Goal: Transaction & Acquisition: Book appointment/travel/reservation

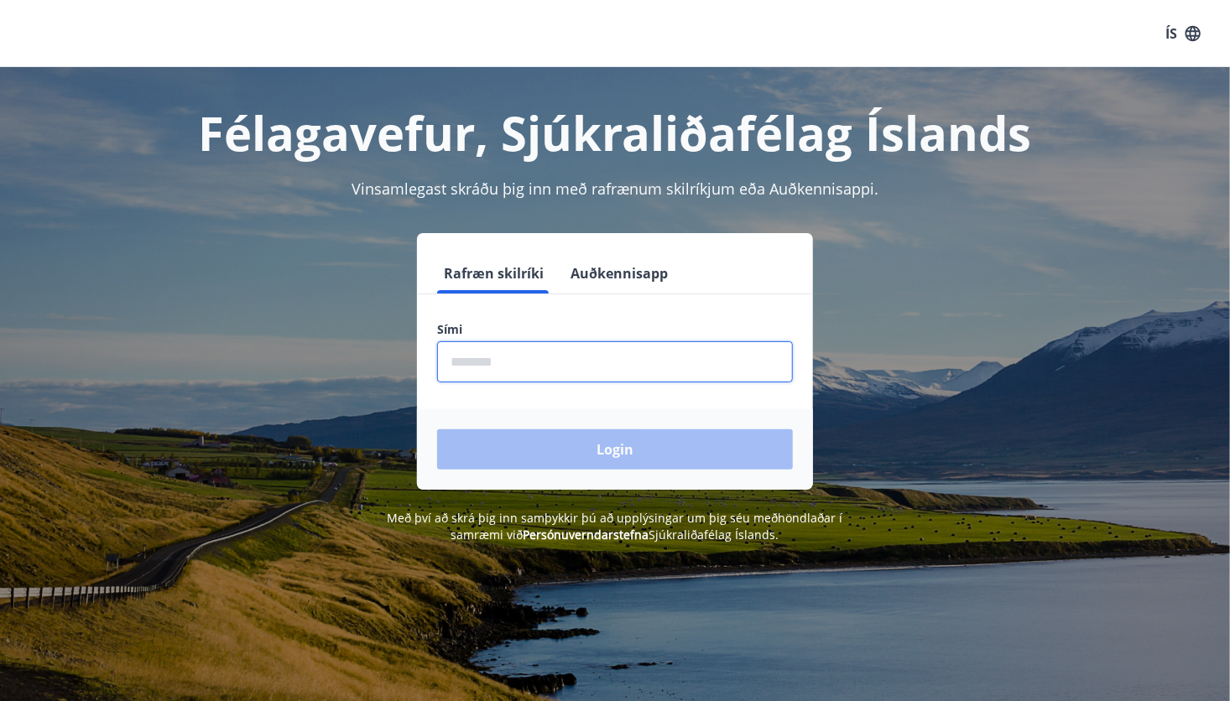
click at [580, 353] on input "phone" at bounding box center [615, 361] width 356 height 41
type input "********"
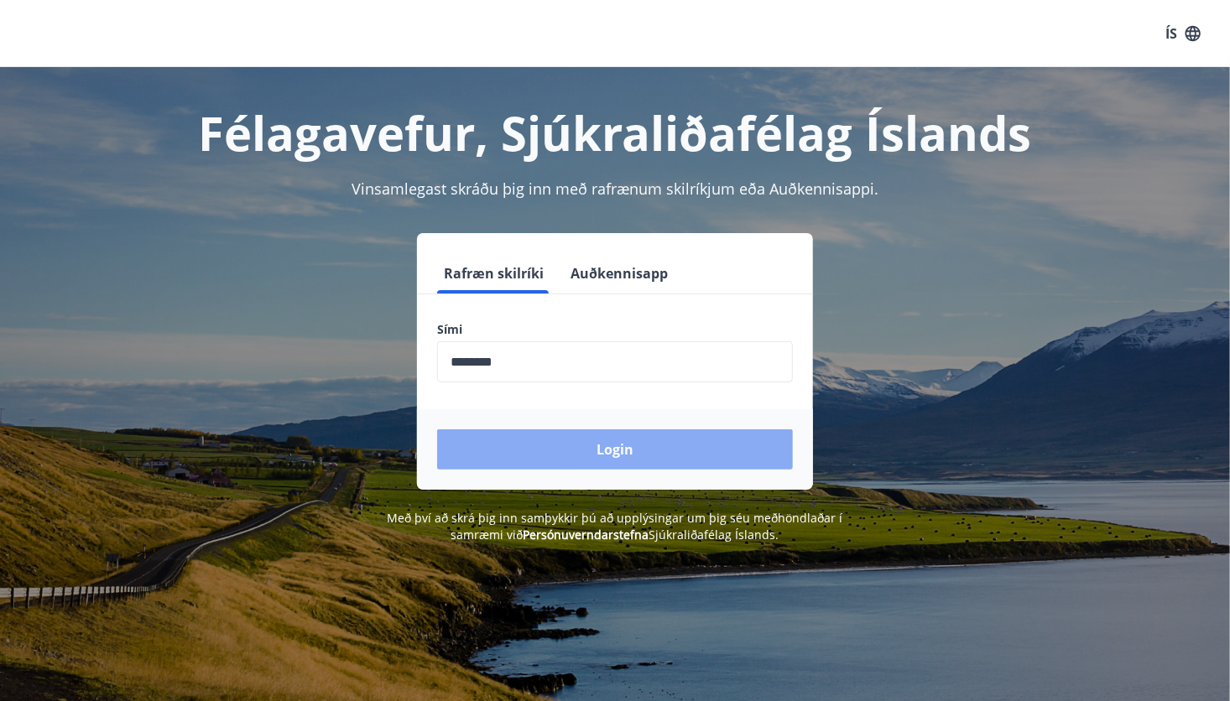
click at [539, 429] on button "Login" at bounding box center [615, 449] width 356 height 40
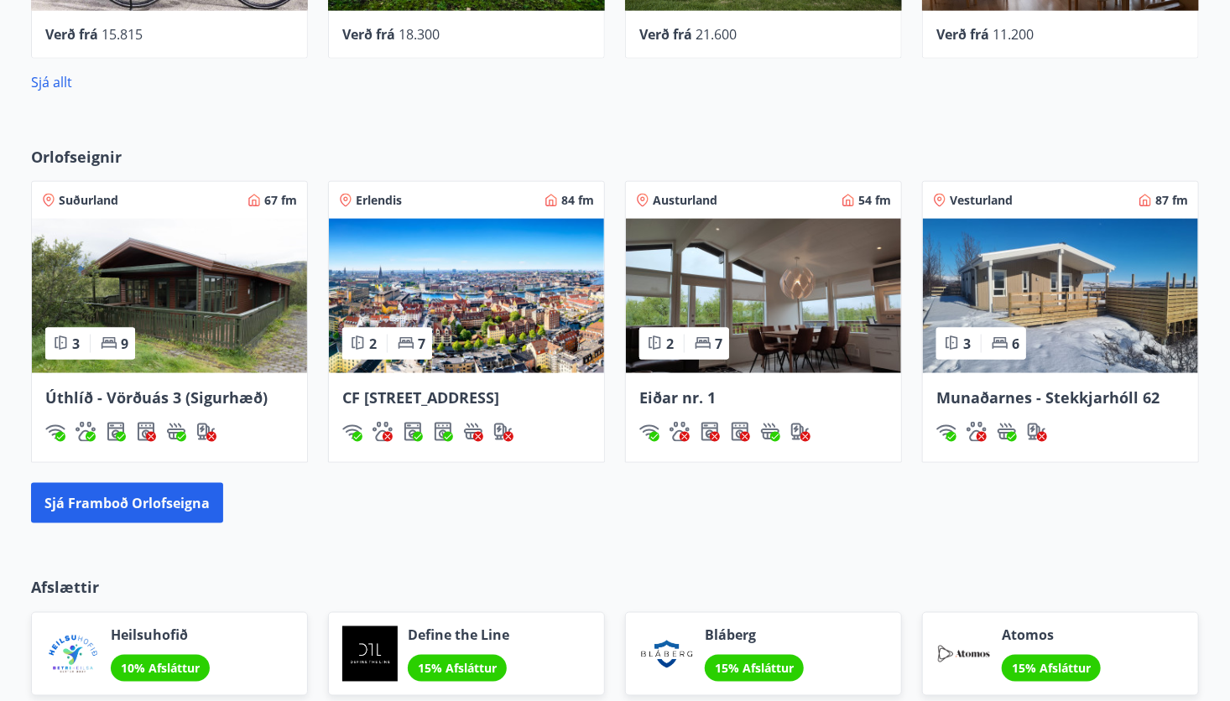
scroll to position [1027, 0]
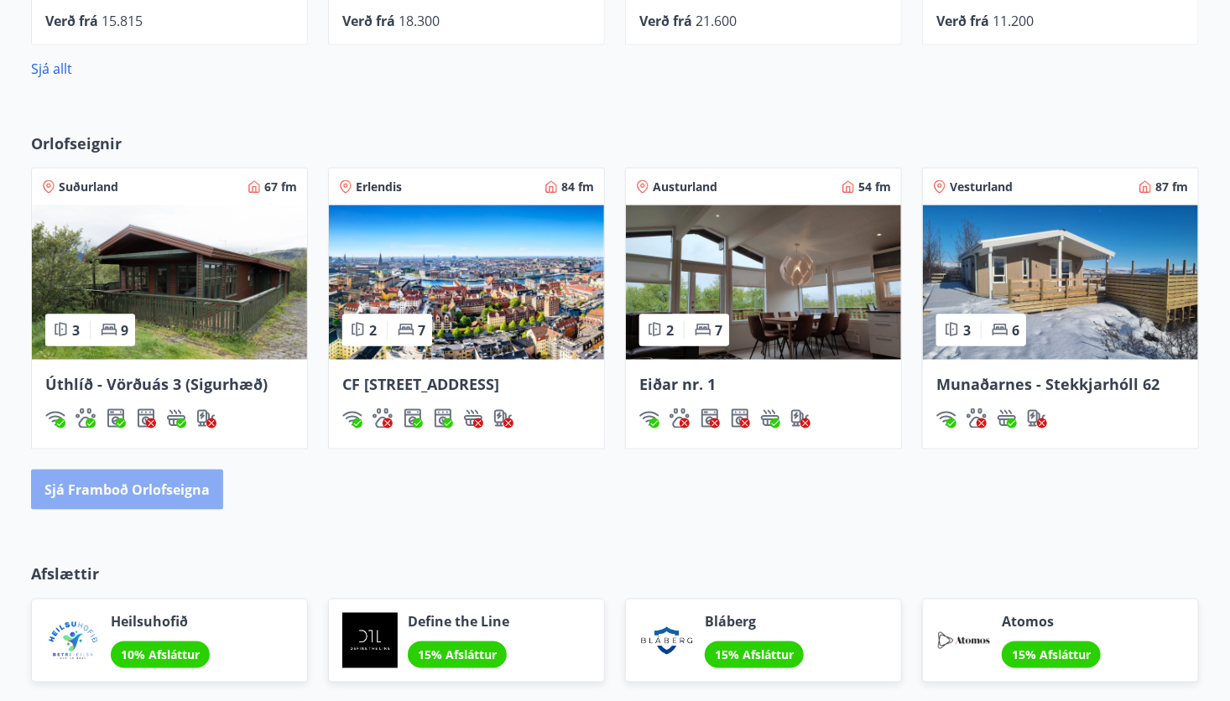
click at [152, 510] on button "Sjá framboð orlofseigna" at bounding box center [127, 490] width 192 height 40
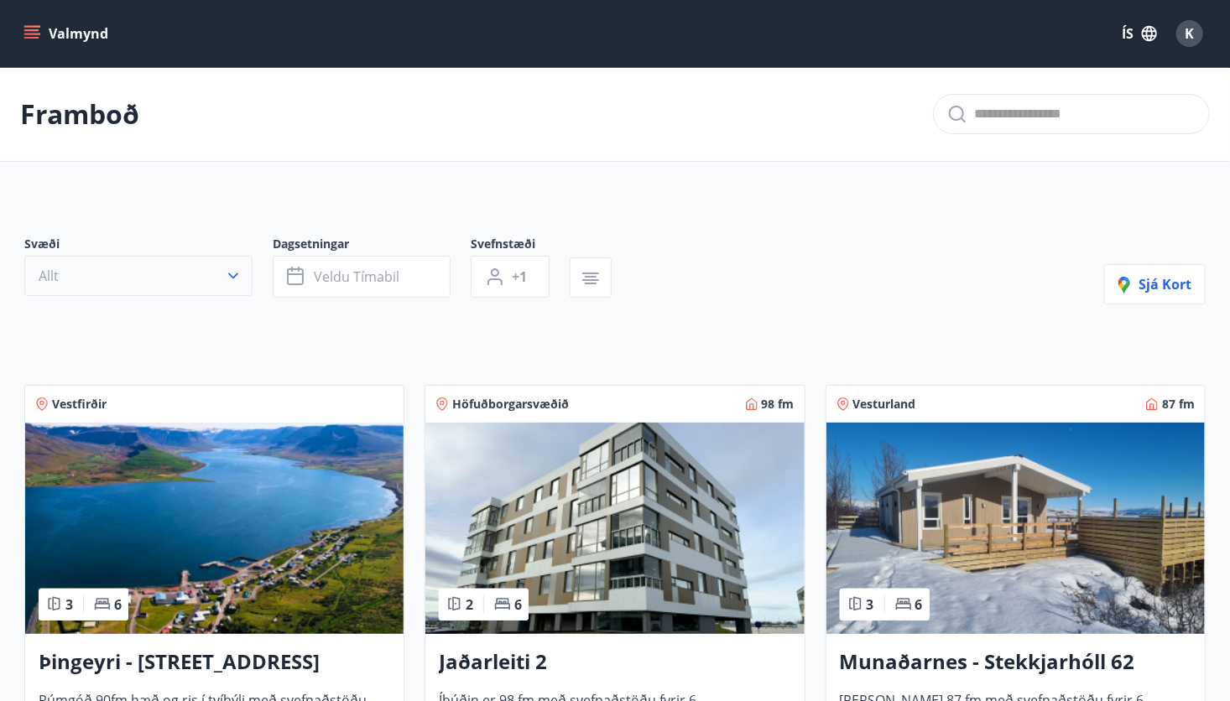
click at [225, 282] on icon "button" at bounding box center [233, 276] width 17 height 17
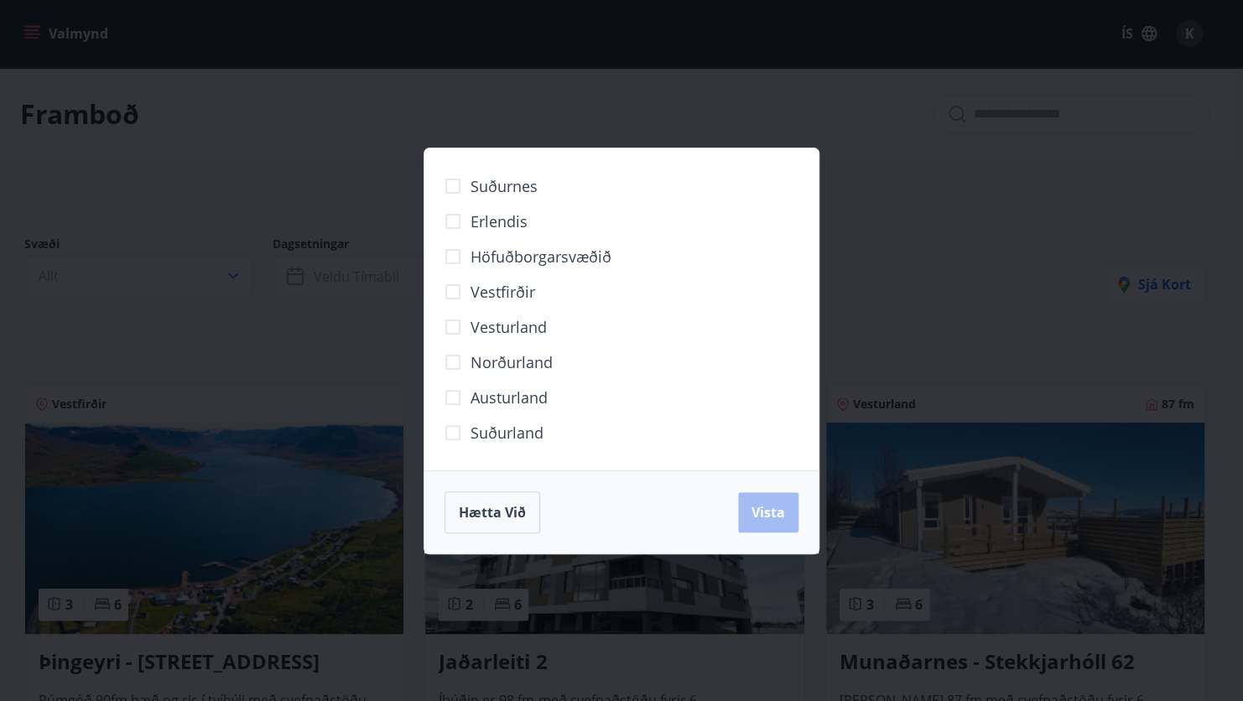
click at [523, 257] on span "Höfuðborgarsvæðið" at bounding box center [541, 257] width 141 height 22
click at [766, 510] on span "Vista" at bounding box center [769, 512] width 34 height 18
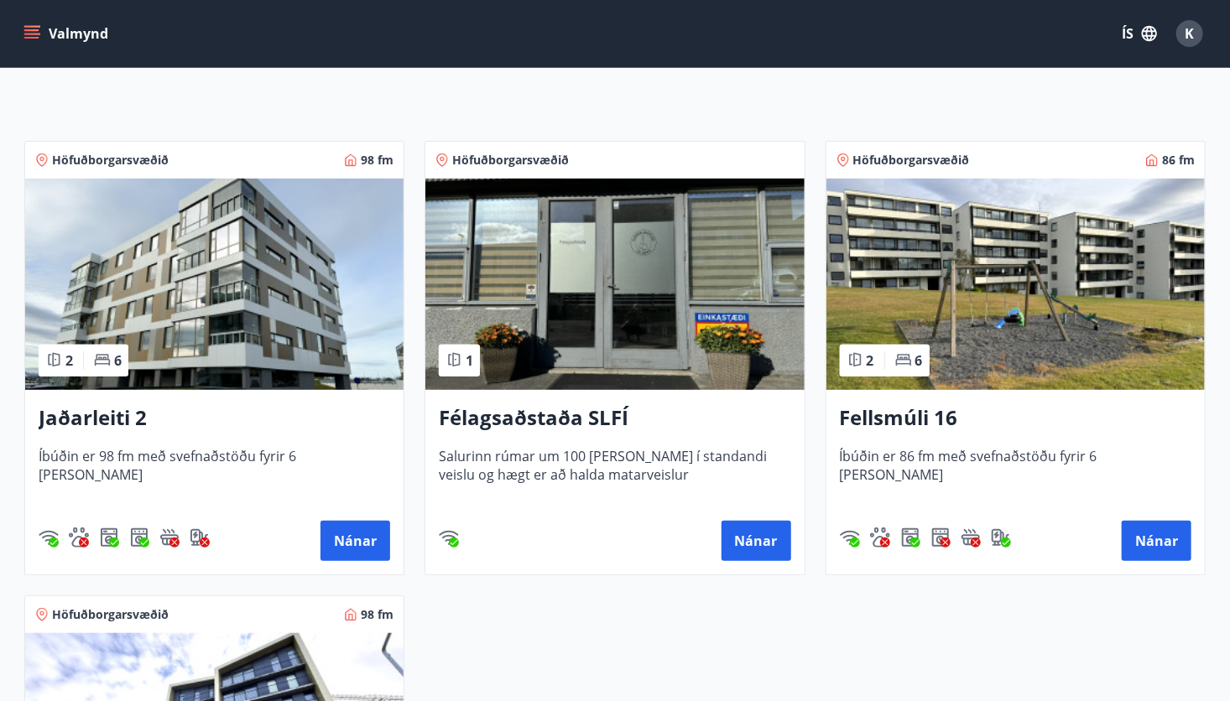
scroll to position [275, 0]
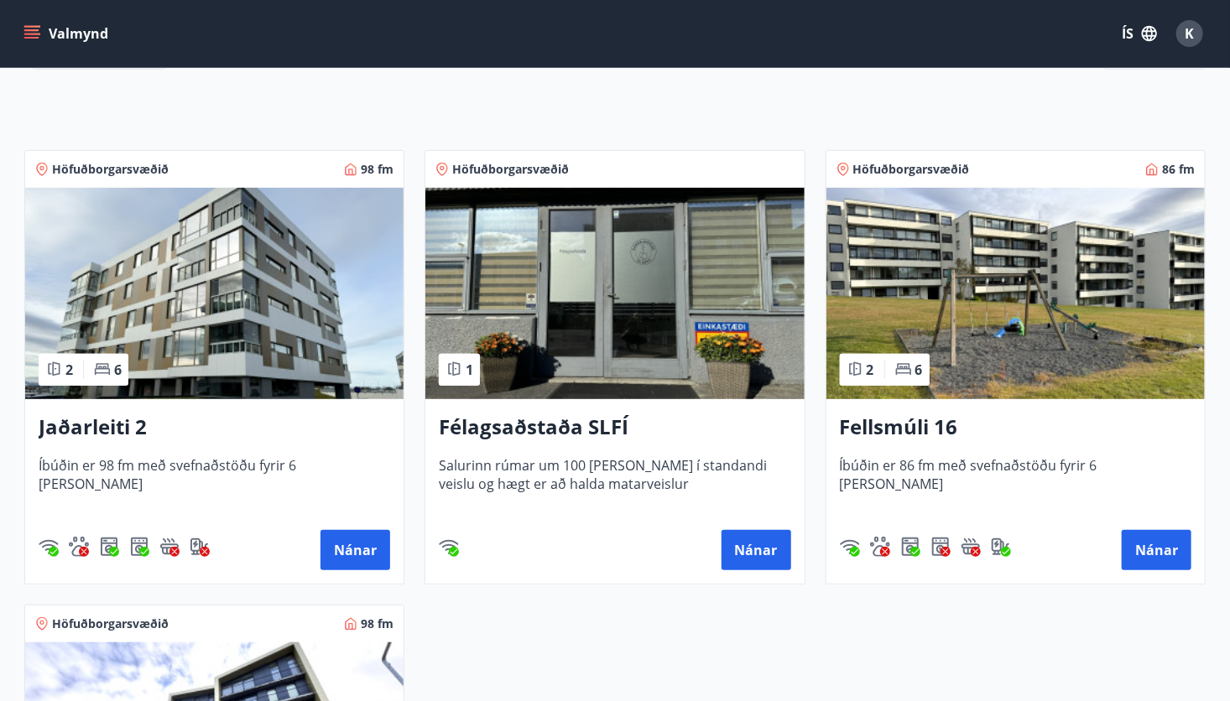
click at [464, 361] on div "1" at bounding box center [459, 370] width 28 height 18
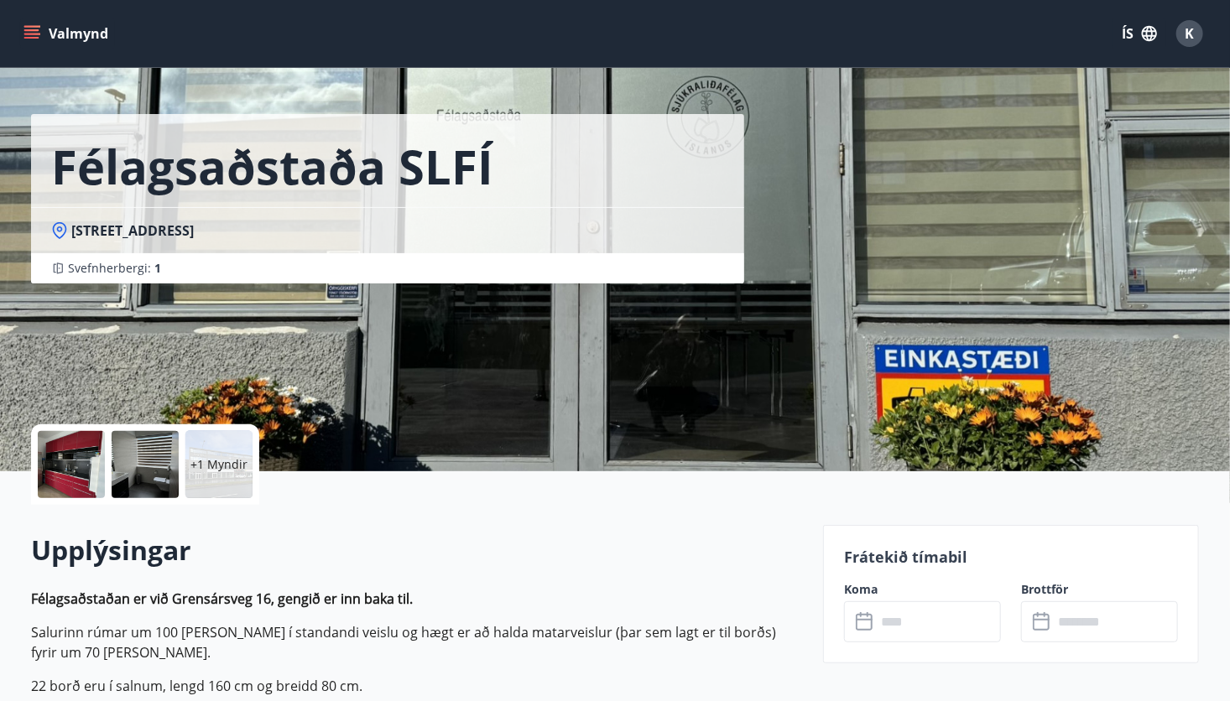
scroll to position [34, 0]
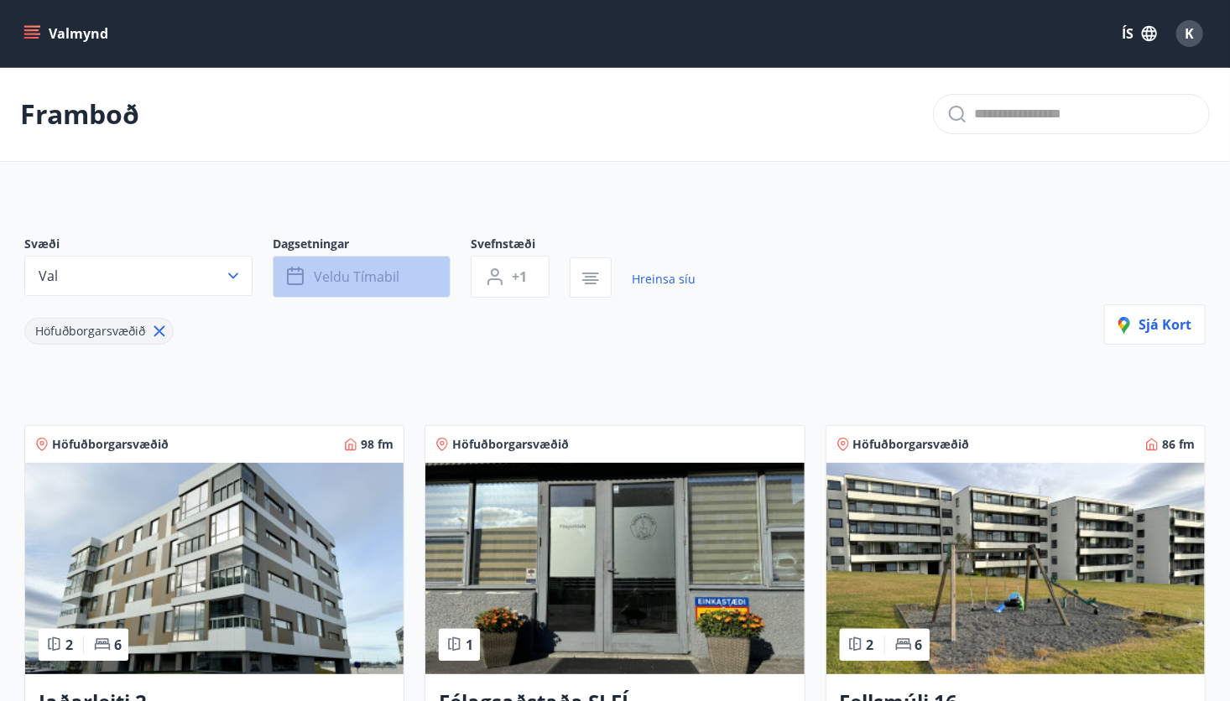
click at [350, 282] on span "Veldu tímabil" at bounding box center [357, 277] width 86 height 18
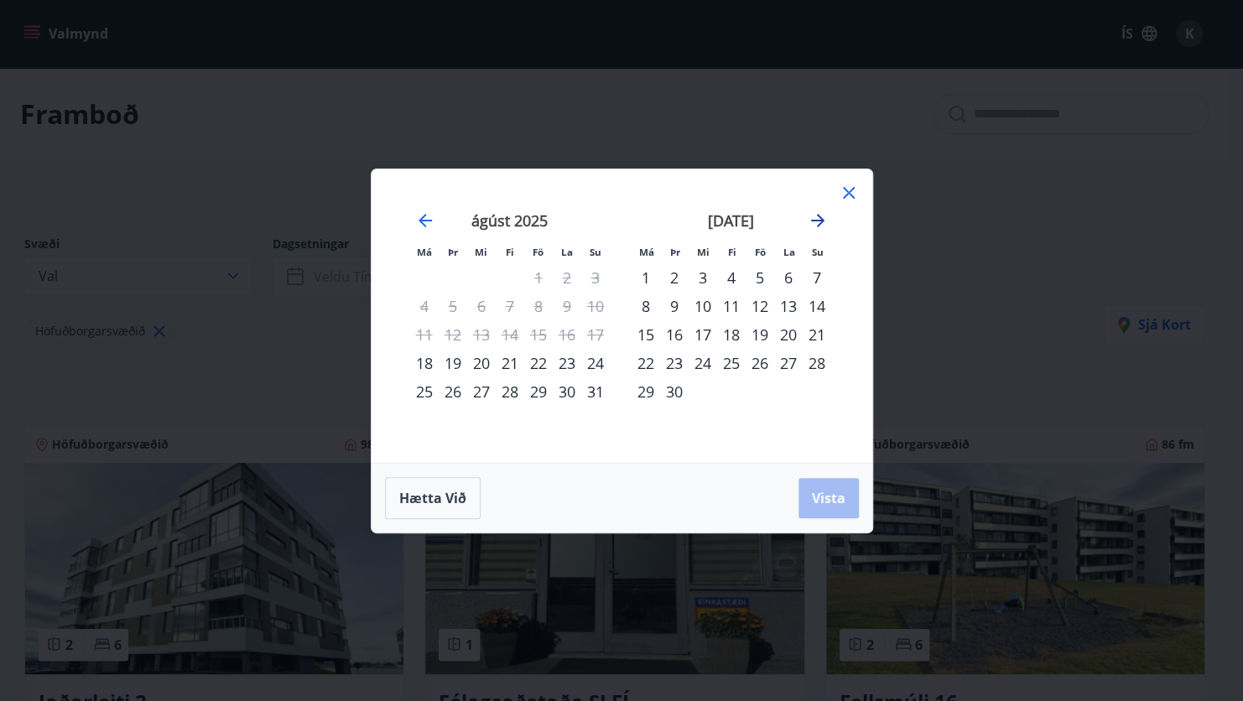
click at [809, 218] on icon "Move forward to switch to the next month." at bounding box center [818, 221] width 20 height 20
click at [762, 278] on div "3" at bounding box center [760, 277] width 29 height 29
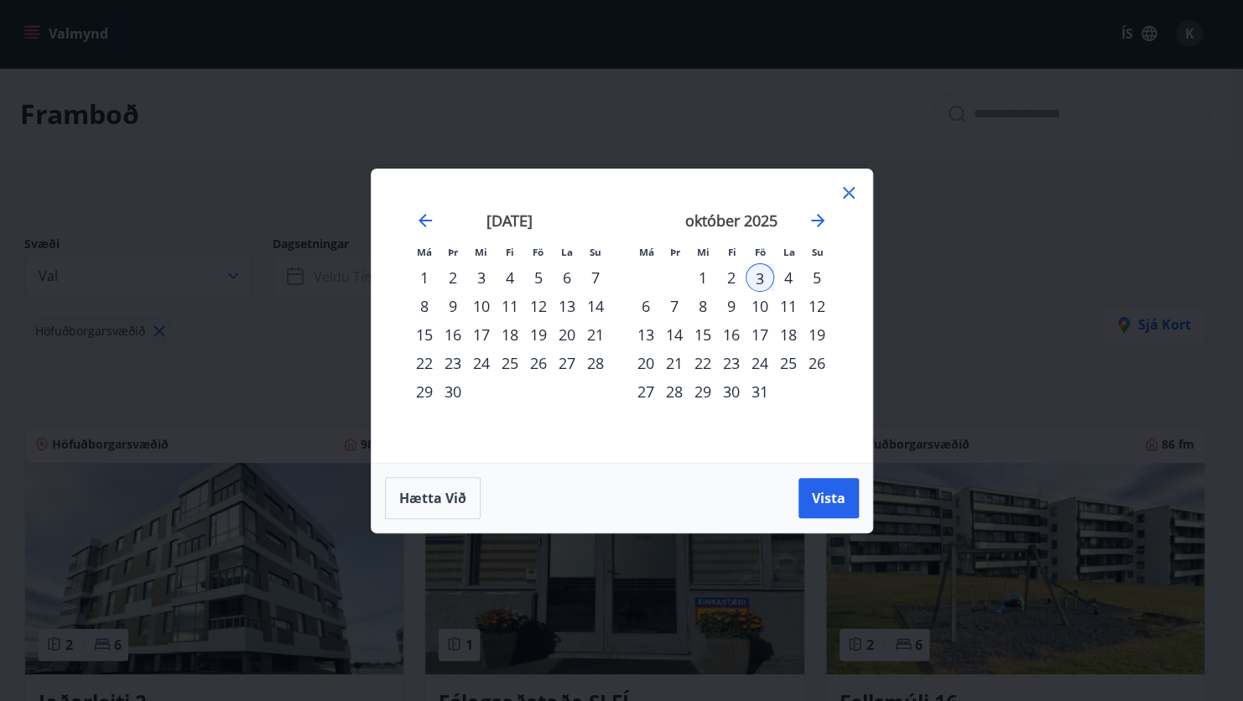
click at [817, 272] on div "5" at bounding box center [817, 277] width 29 height 29
click at [825, 504] on span "Vista" at bounding box center [829, 498] width 34 height 18
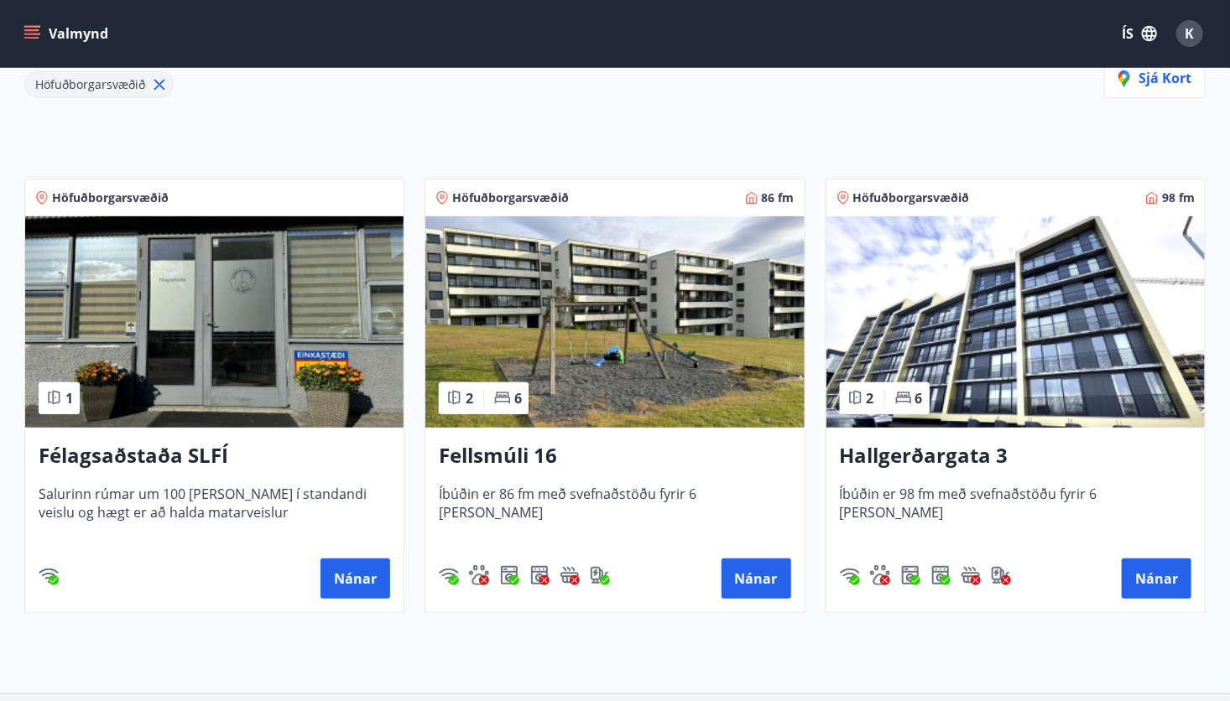
scroll to position [237, 0]
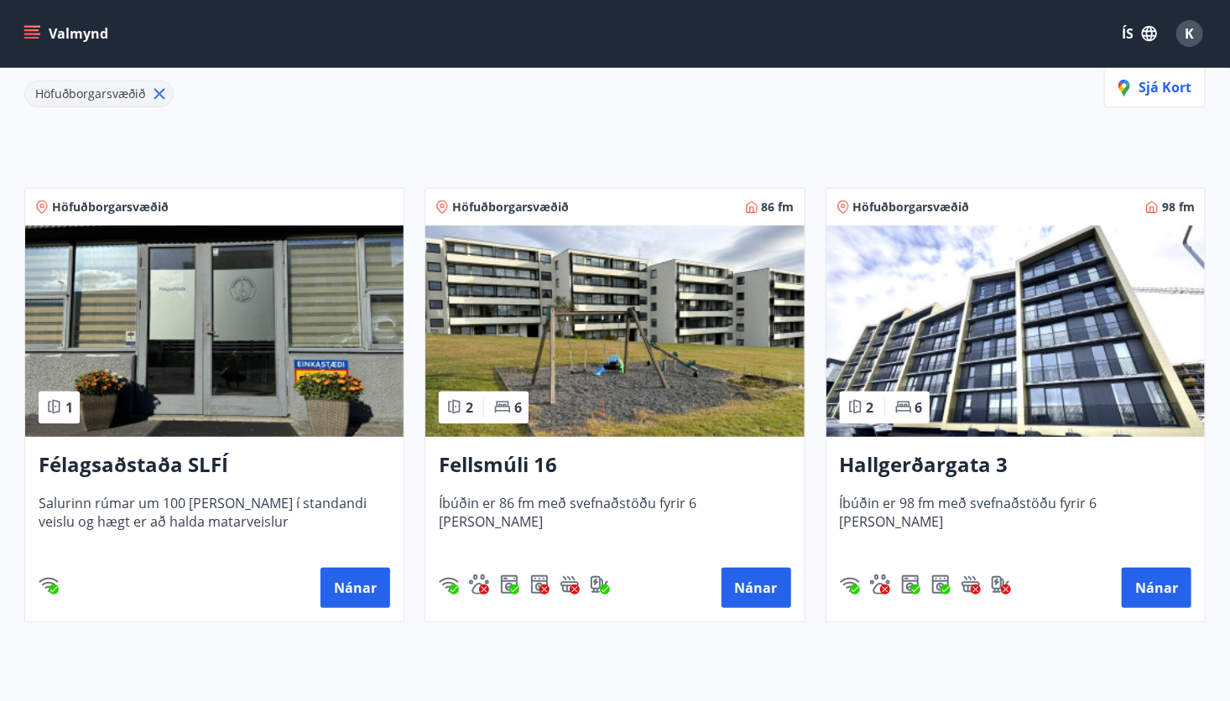
click at [656, 315] on img at bounding box center [614, 331] width 378 height 211
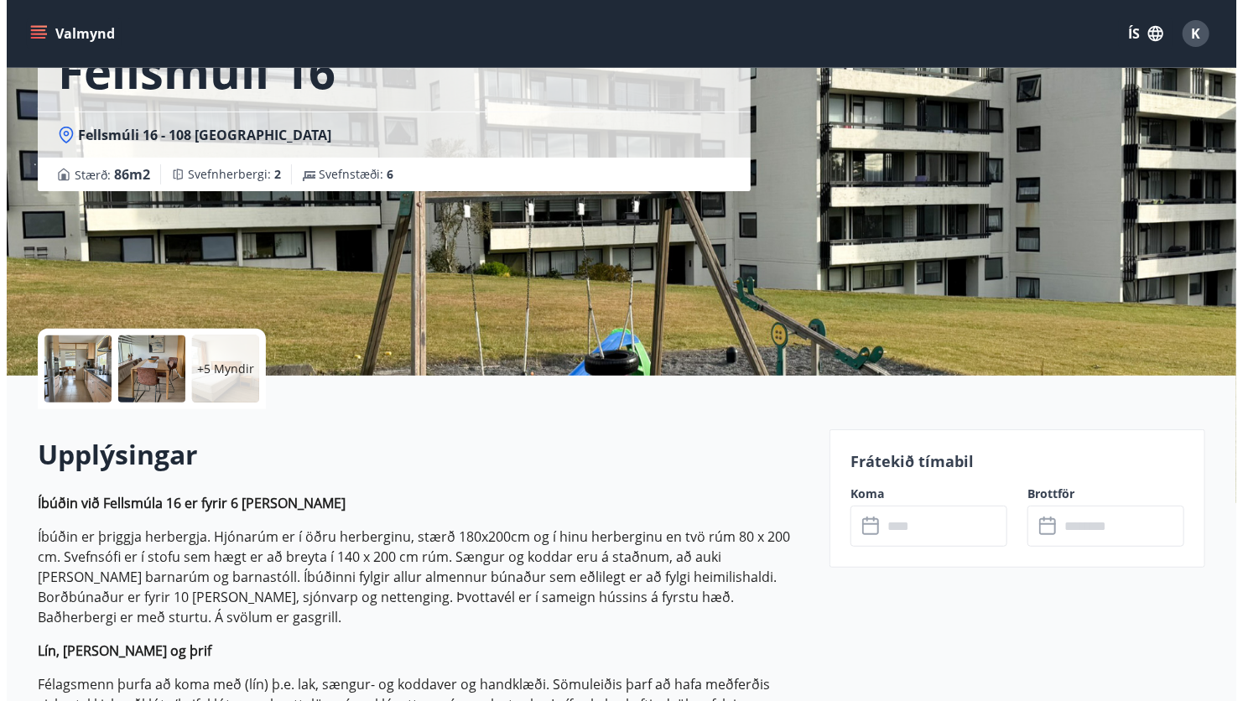
scroll to position [127, 0]
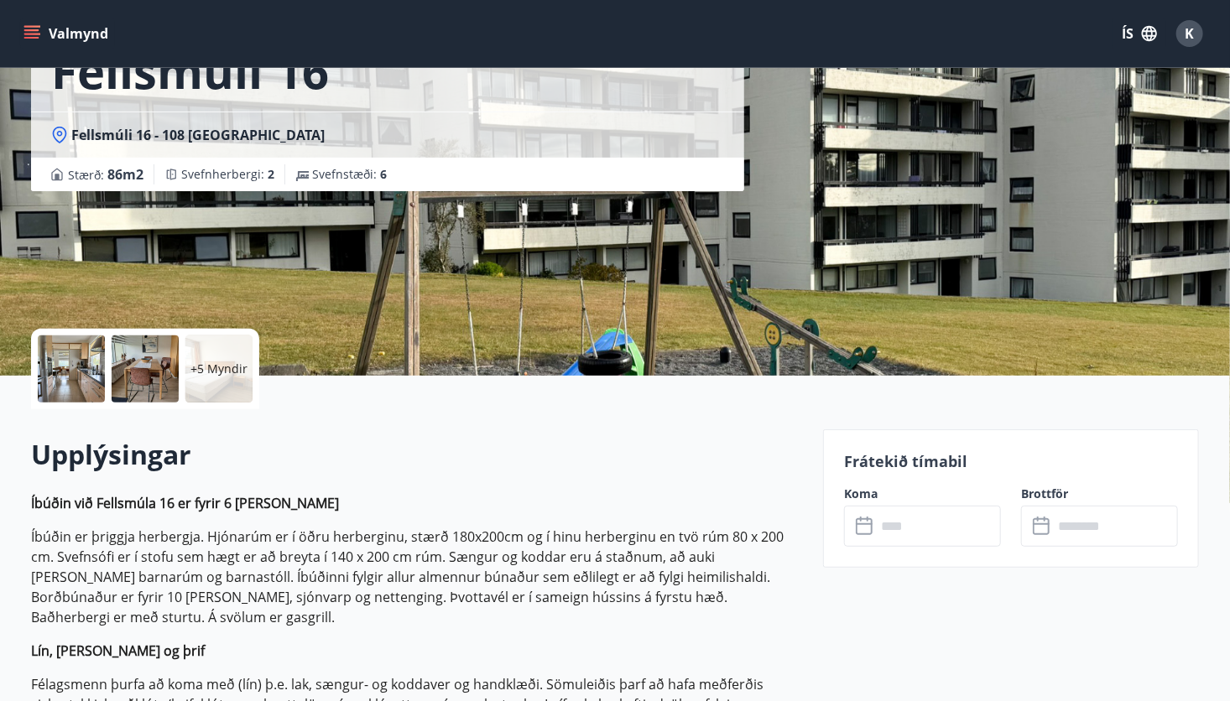
click at [208, 365] on p "+5 Myndir" at bounding box center [218, 369] width 57 height 17
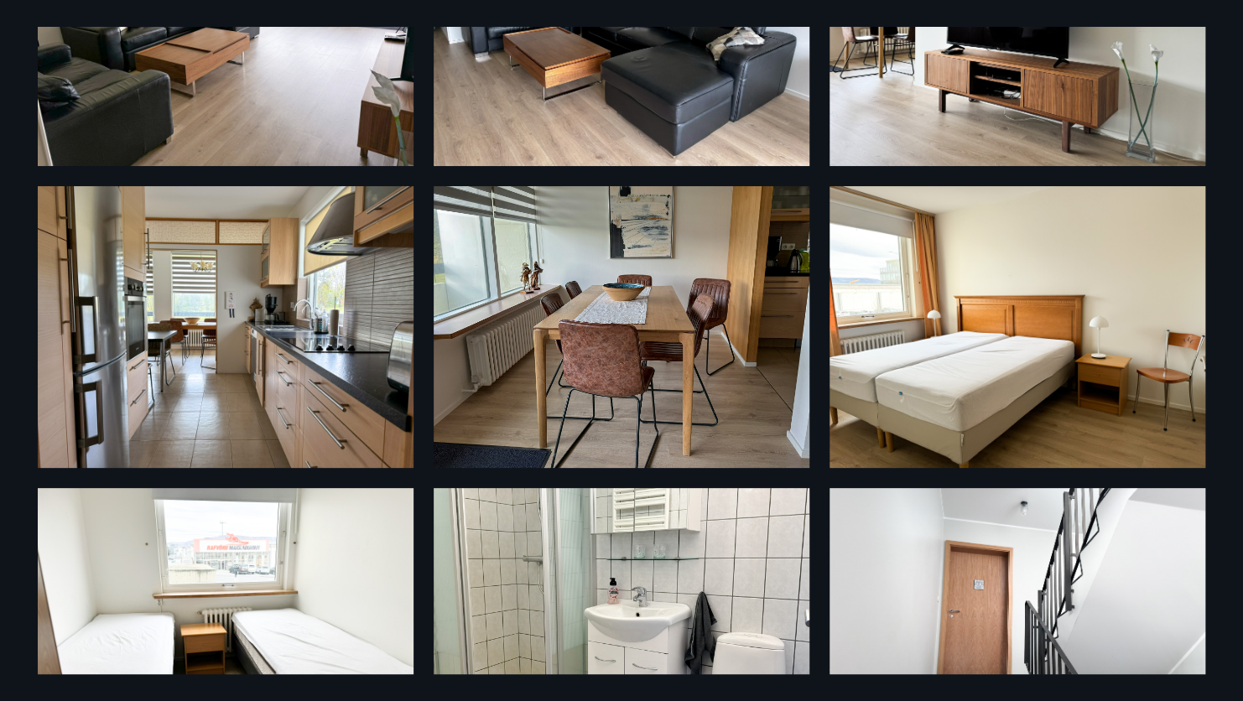
scroll to position [159, 0]
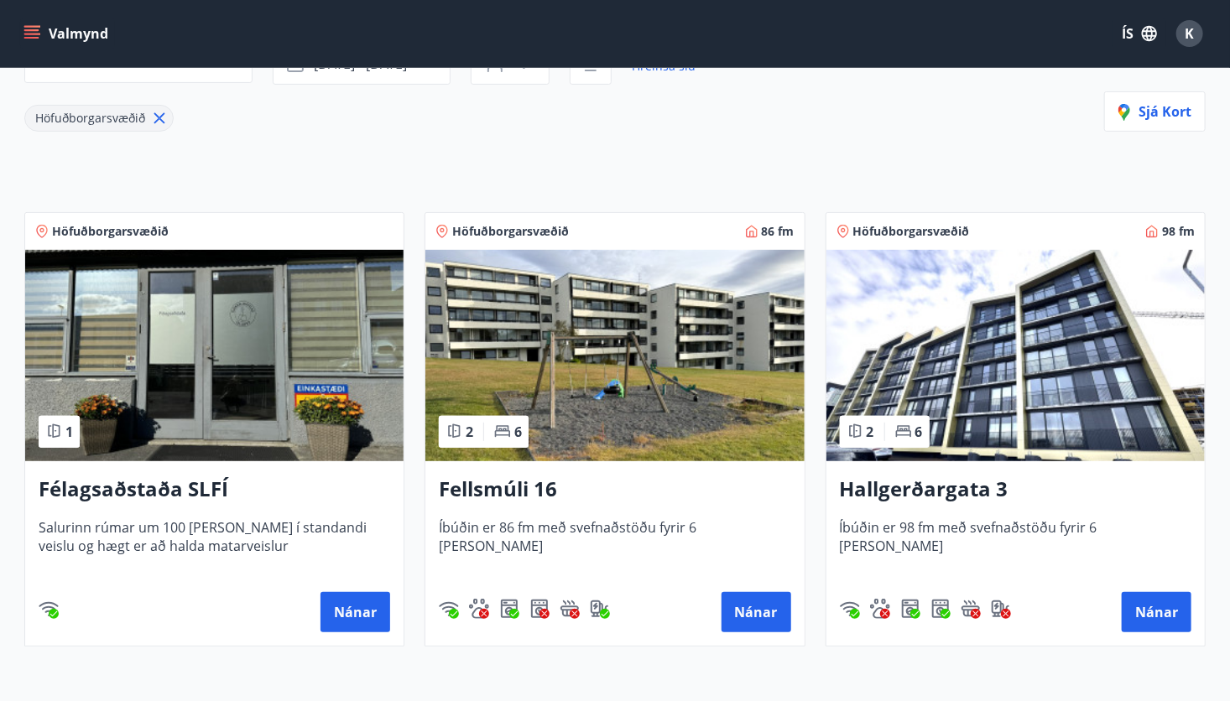
scroll to position [248, 0]
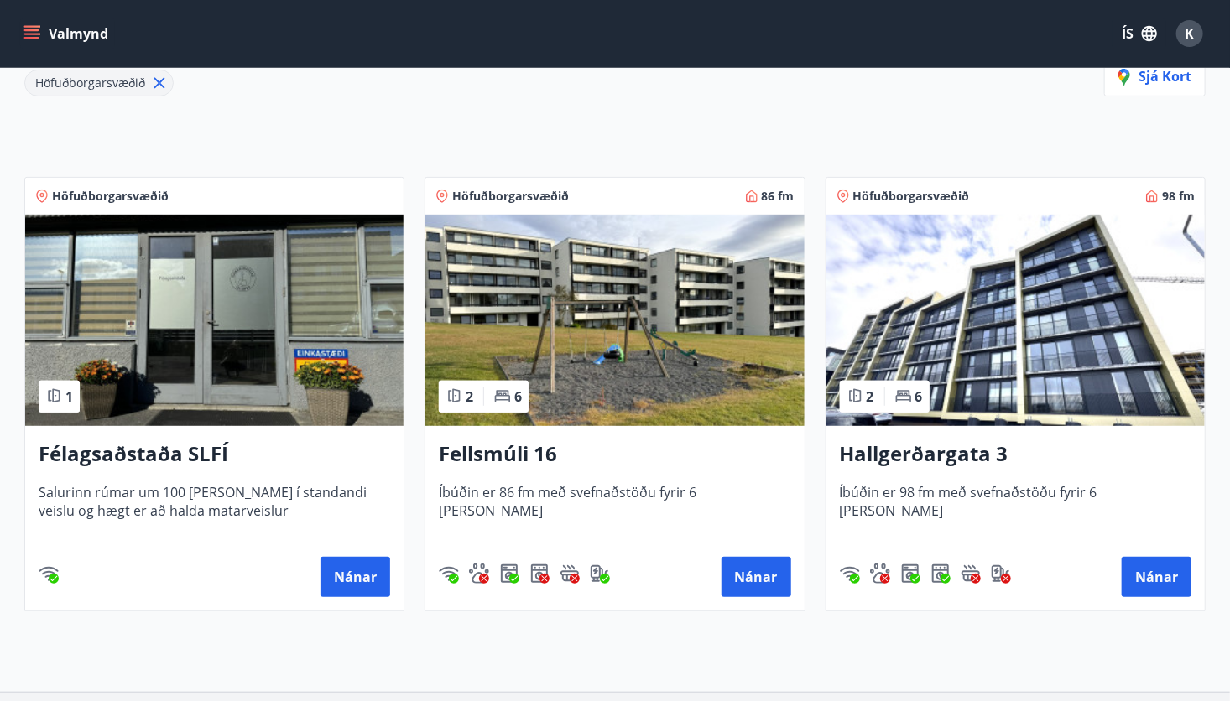
click at [914, 336] on img at bounding box center [1015, 320] width 378 height 211
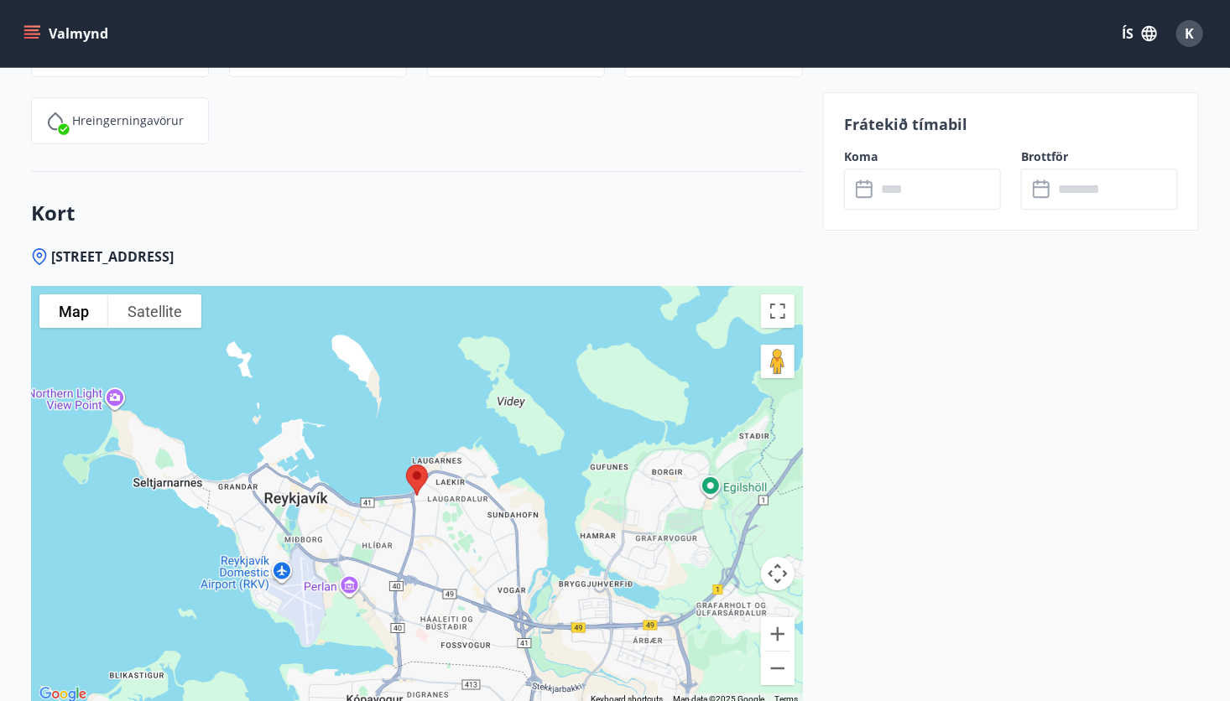
scroll to position [2483, 0]
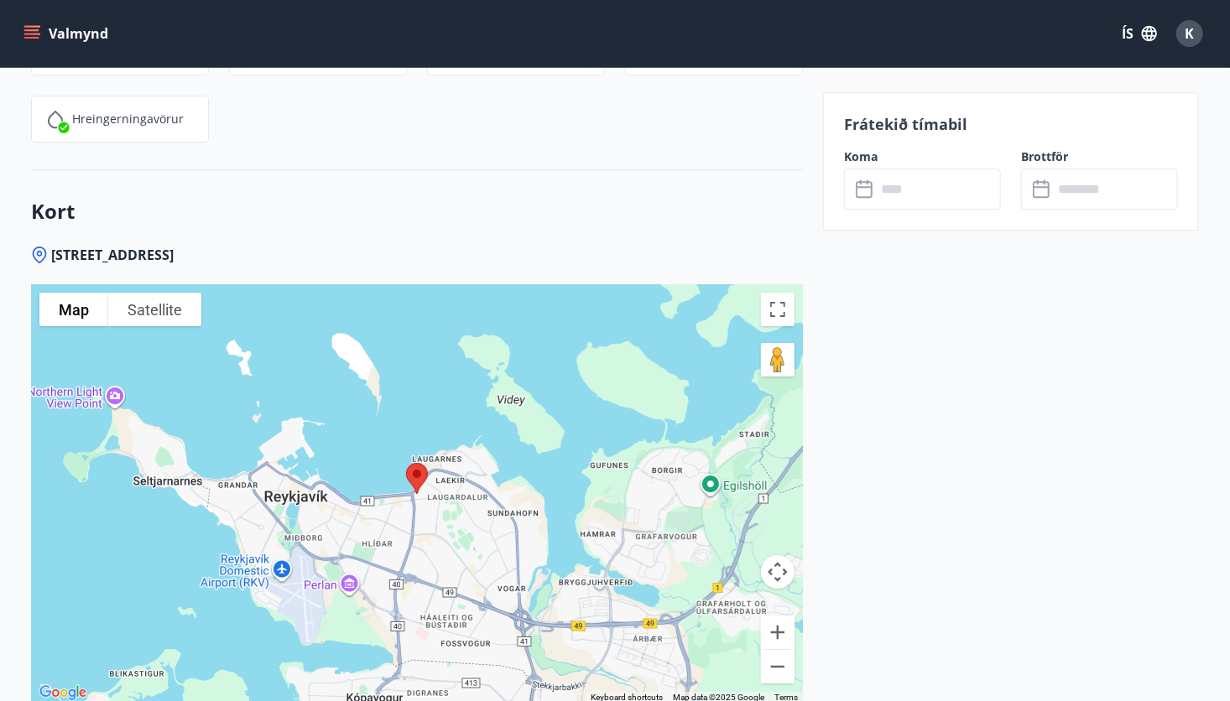
click at [424, 470] on div at bounding box center [417, 493] width 772 height 419
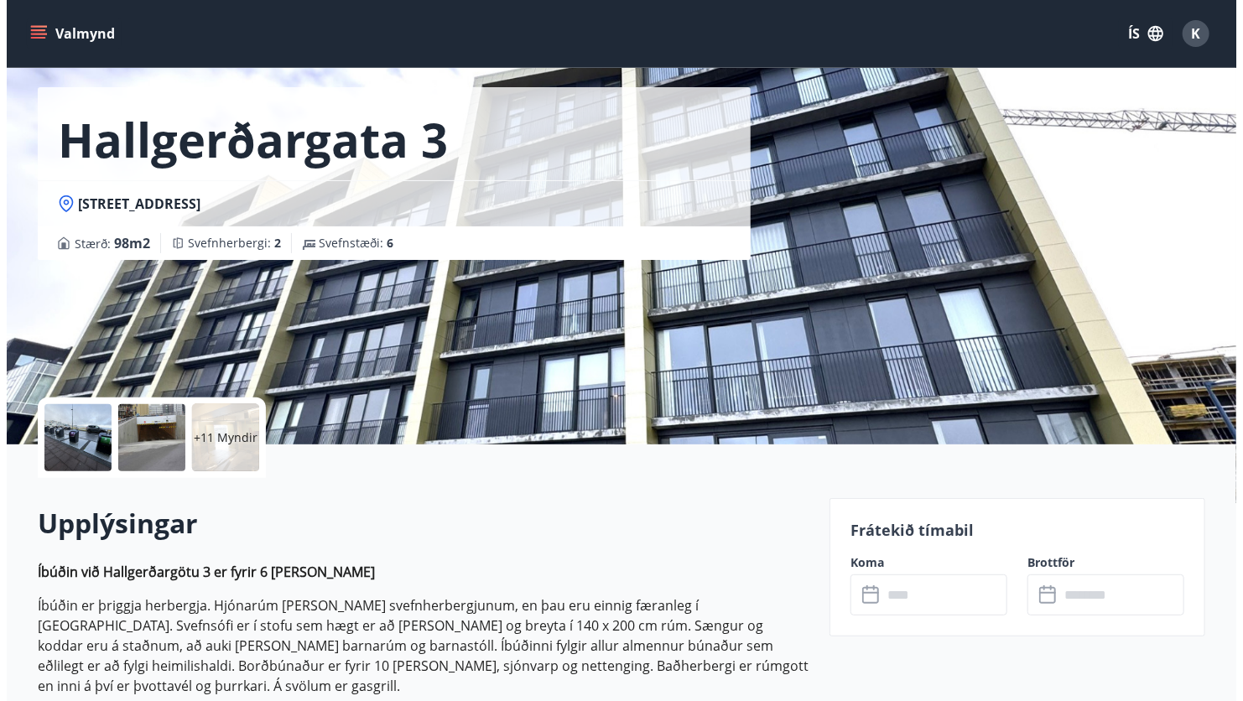
scroll to position [56, 0]
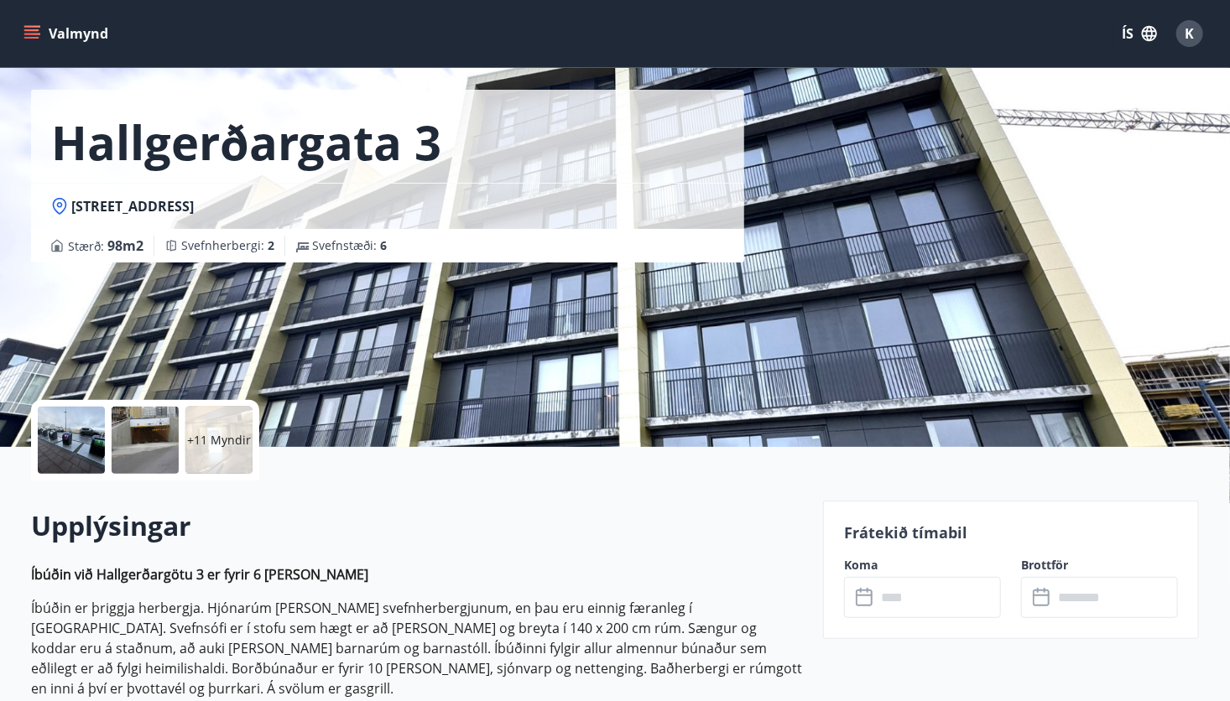
click at [200, 440] on p "+11 Myndir" at bounding box center [219, 440] width 64 height 17
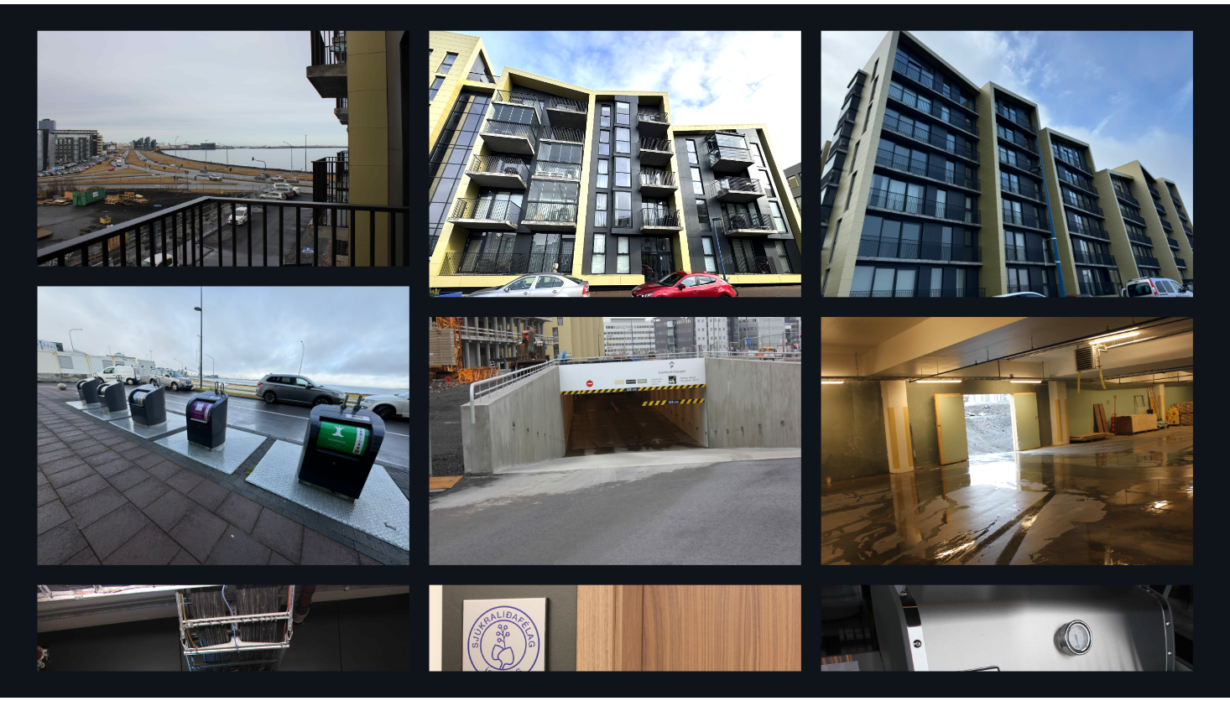
scroll to position [0, 0]
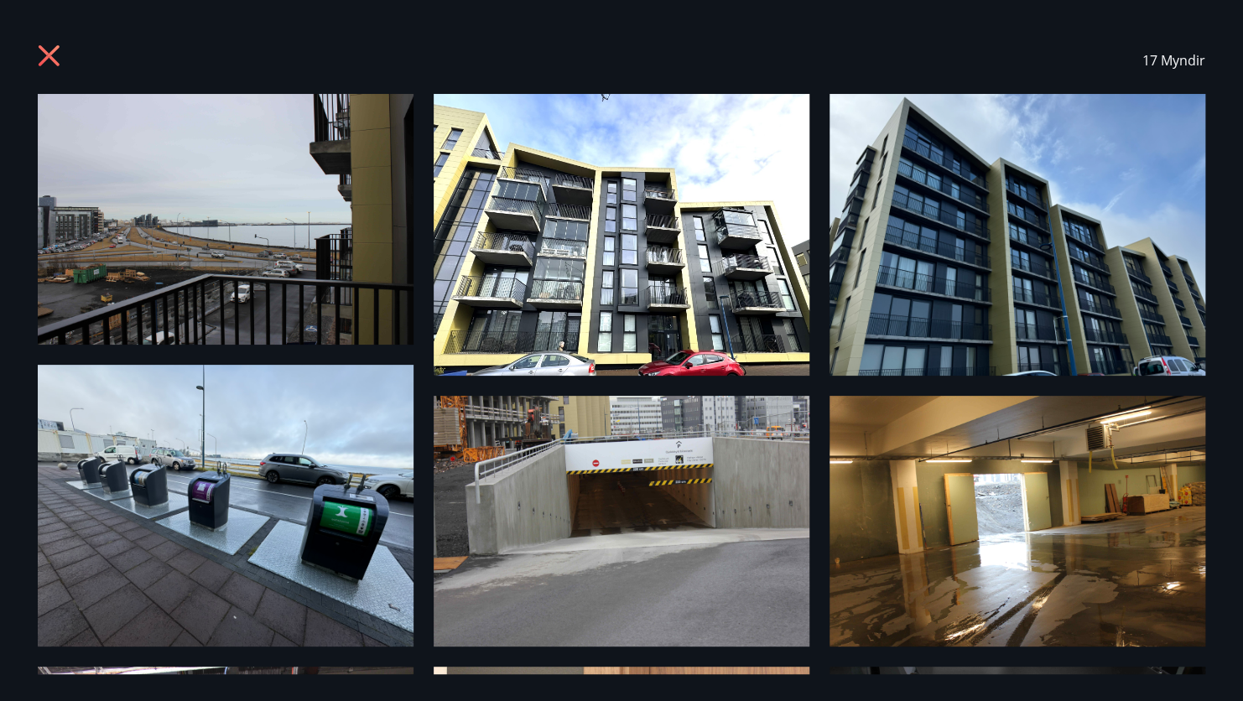
click at [39, 47] on icon at bounding box center [49, 55] width 21 height 21
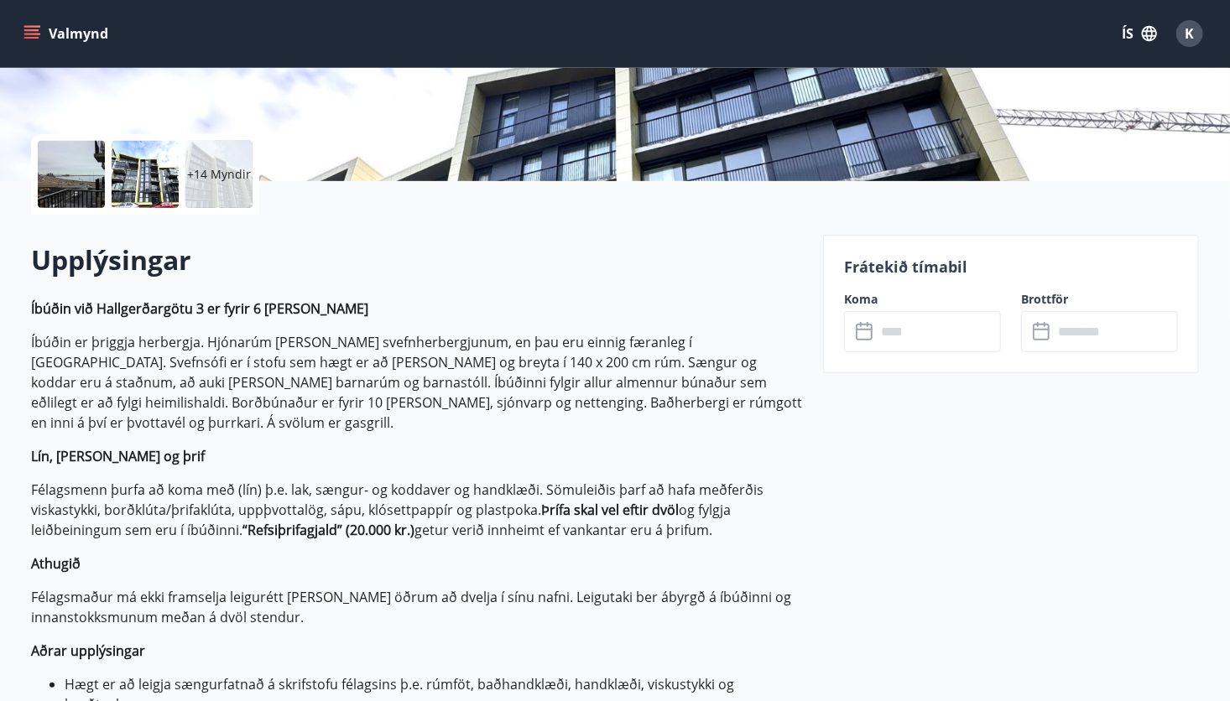
scroll to position [322, 0]
click at [910, 330] on input "text" at bounding box center [938, 331] width 125 height 41
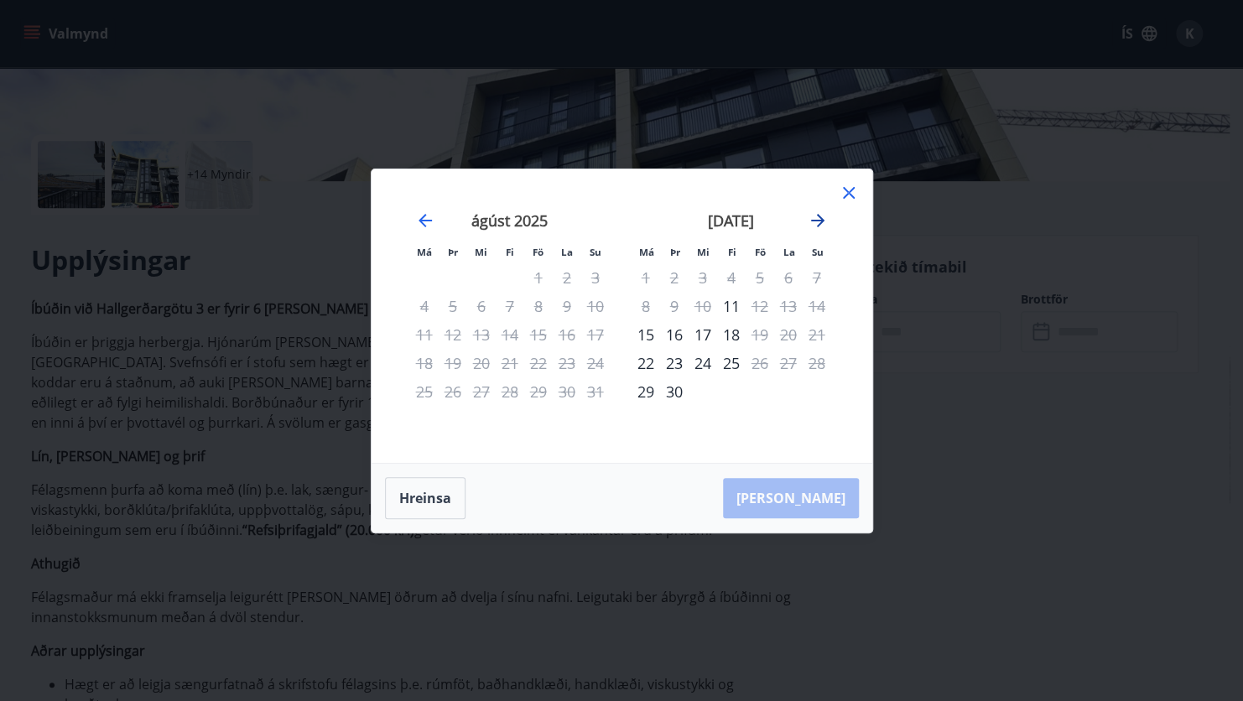
click at [815, 221] on icon "Move forward to switch to the next month." at bounding box center [818, 221] width 20 height 20
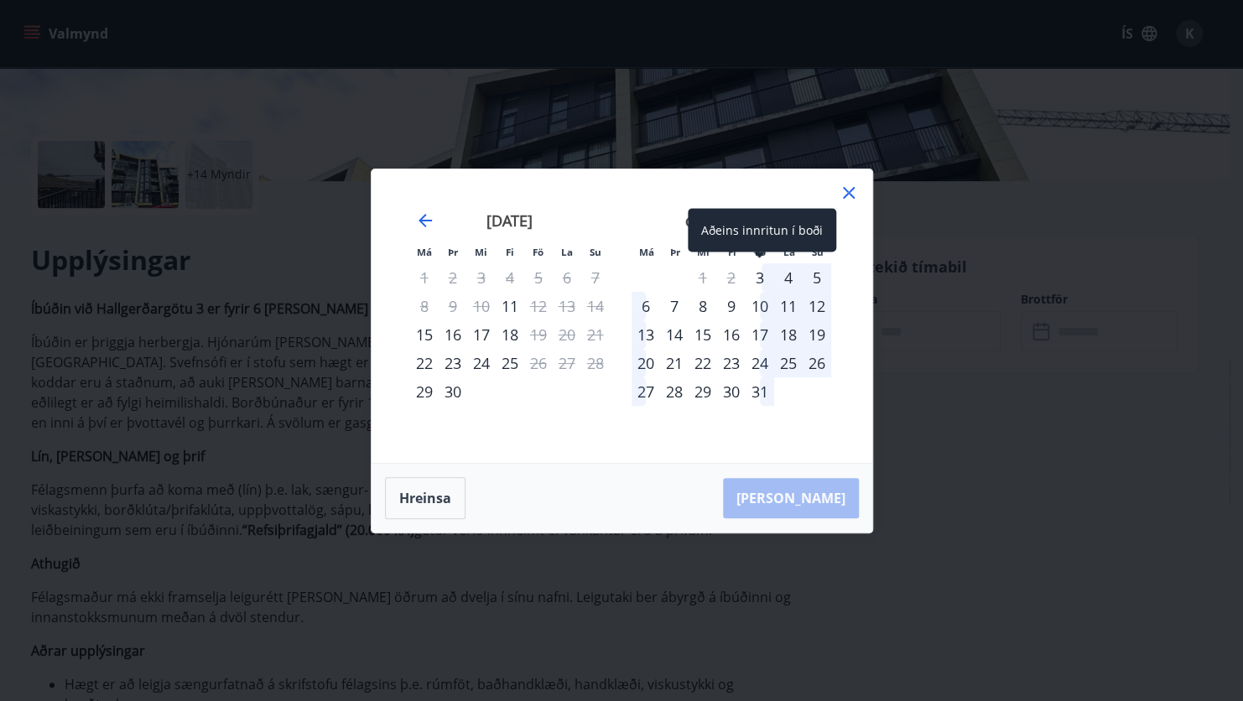
click at [762, 279] on div "3" at bounding box center [760, 277] width 29 height 29
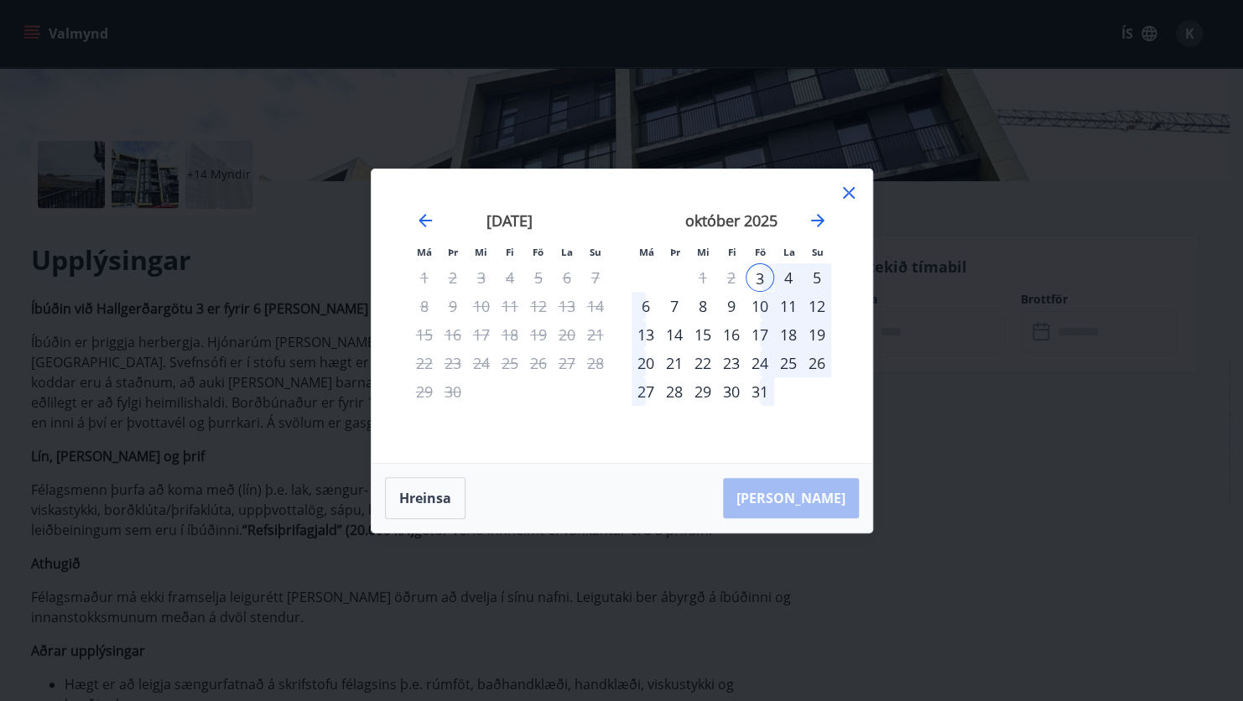
click at [823, 271] on div "5" at bounding box center [817, 277] width 29 height 29
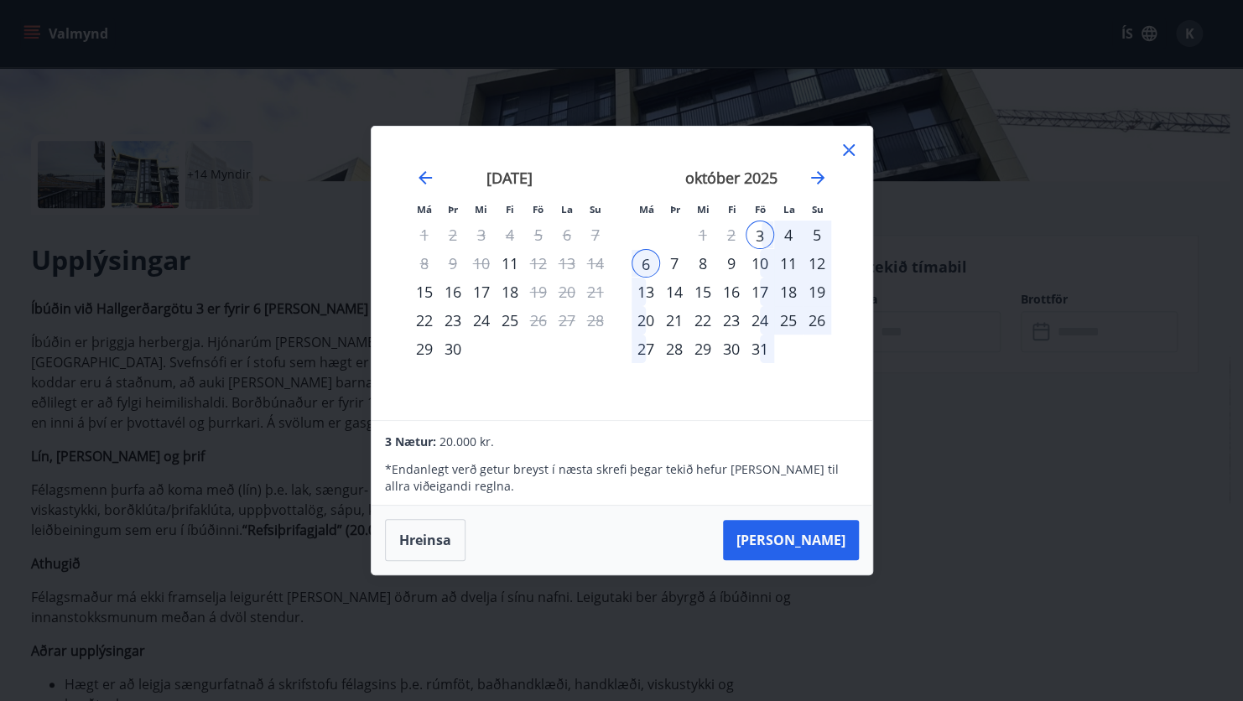
click at [815, 236] on div "5" at bounding box center [817, 235] width 29 height 29
click at [819, 538] on button "Taka Frá" at bounding box center [791, 540] width 136 height 40
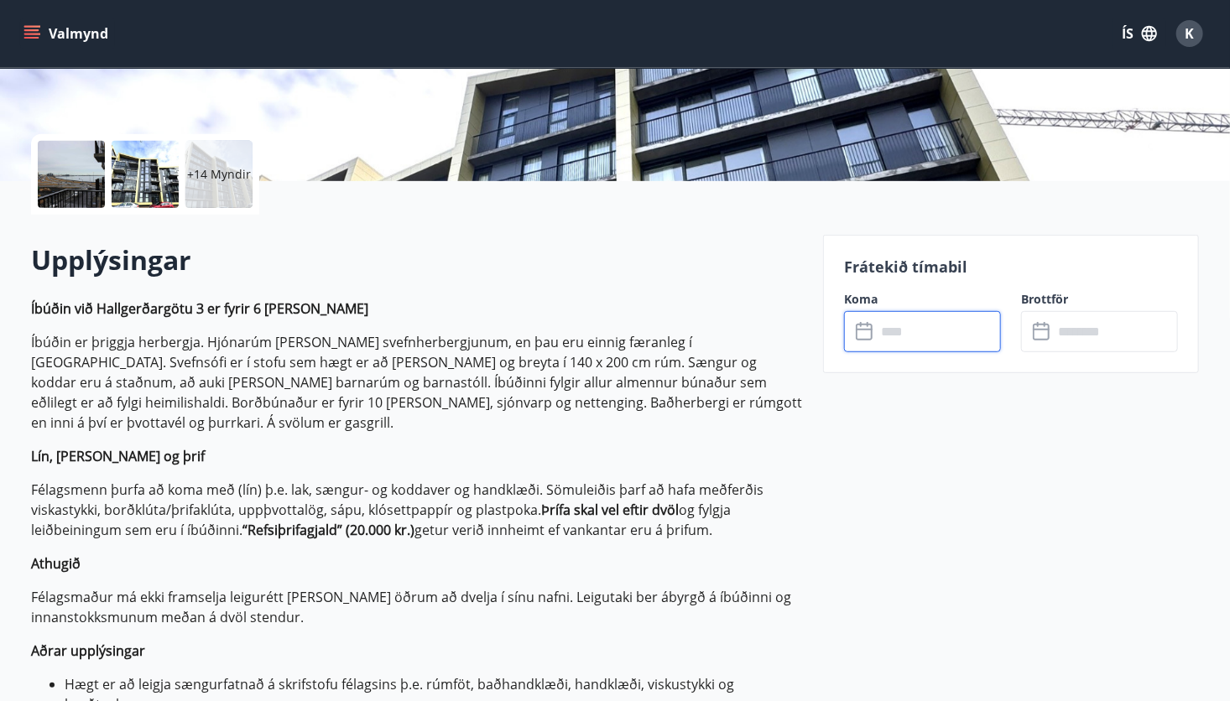
type input "******"
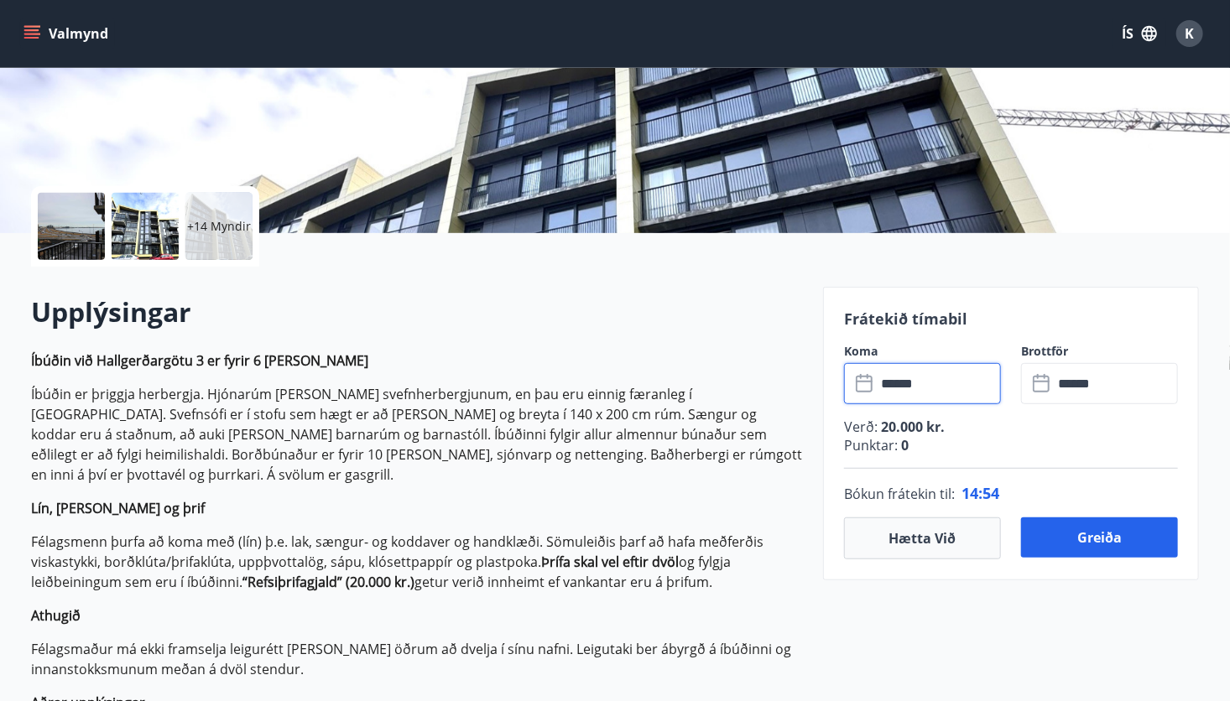
scroll to position [271, 0]
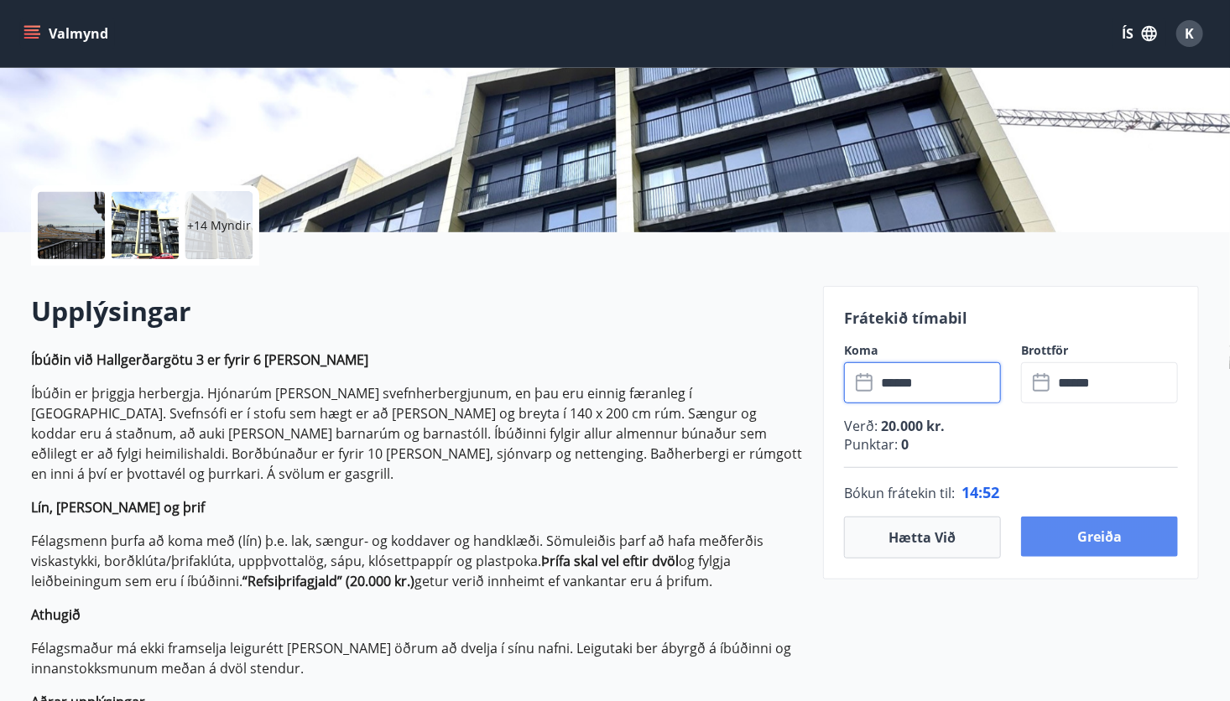
click at [1068, 530] on button "Greiða" at bounding box center [1099, 537] width 157 height 40
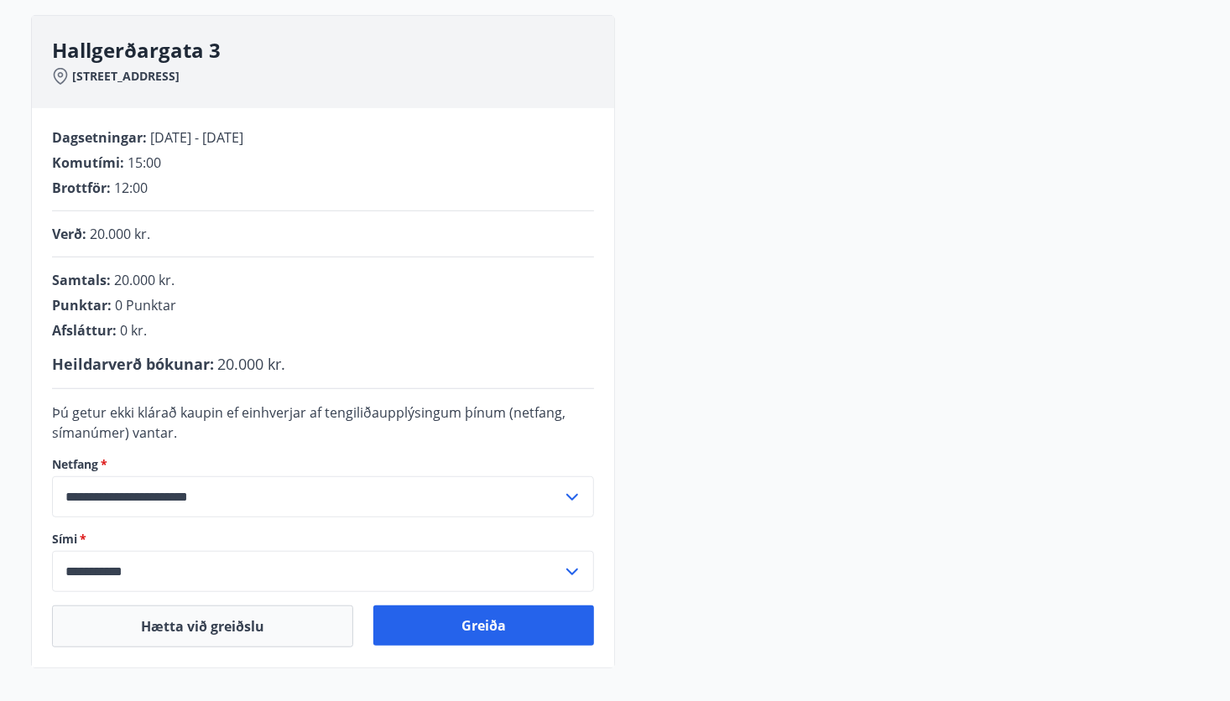
scroll to position [406, 0]
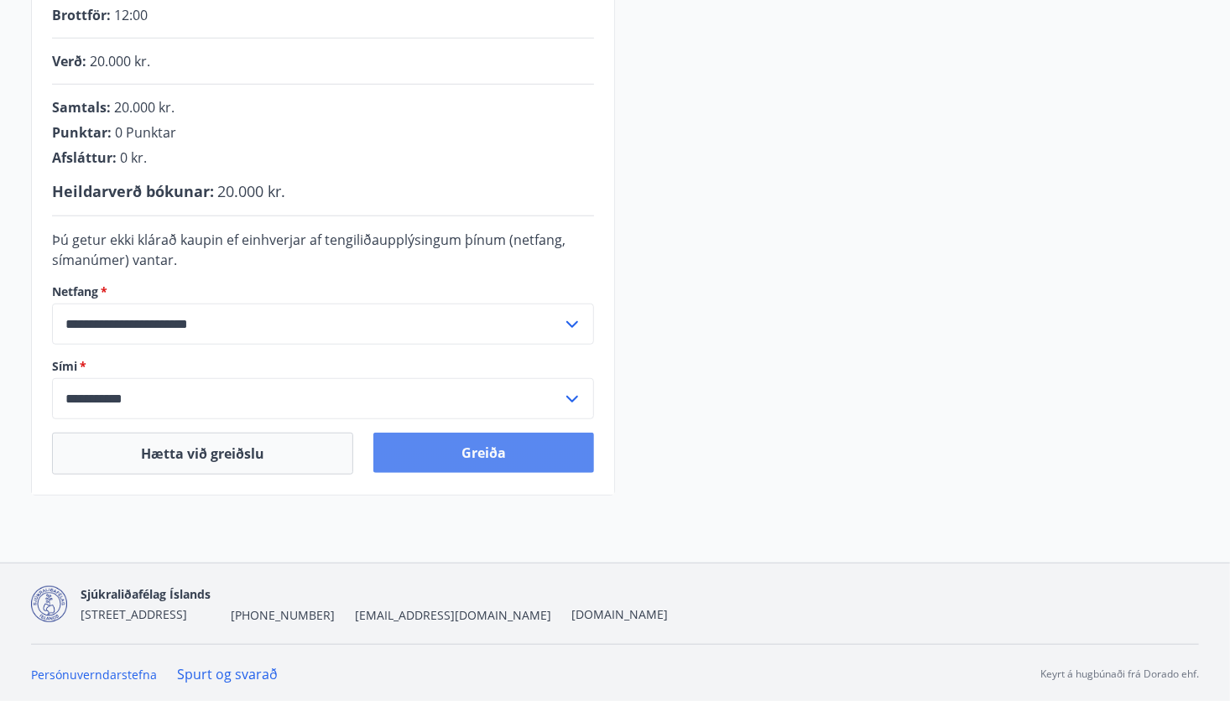
click at [489, 452] on button "Greiða" at bounding box center [483, 453] width 221 height 40
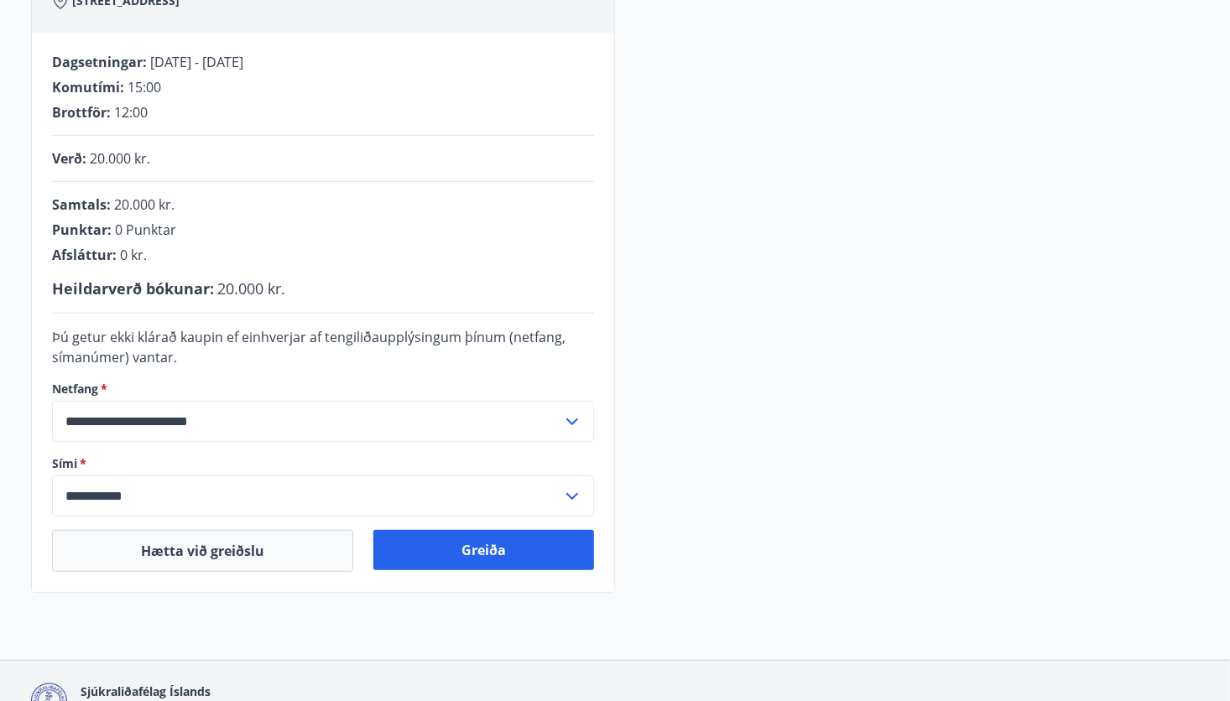
scroll to position [312, 0]
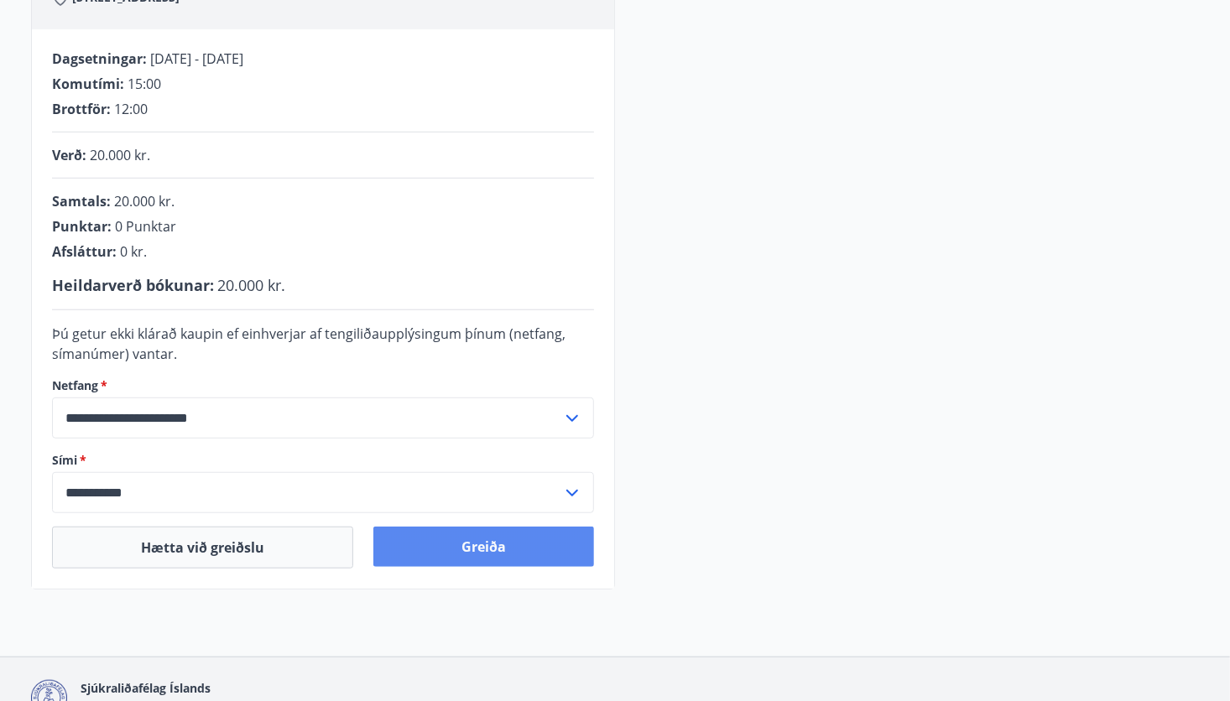
click at [497, 544] on button "Greiða" at bounding box center [483, 547] width 221 height 40
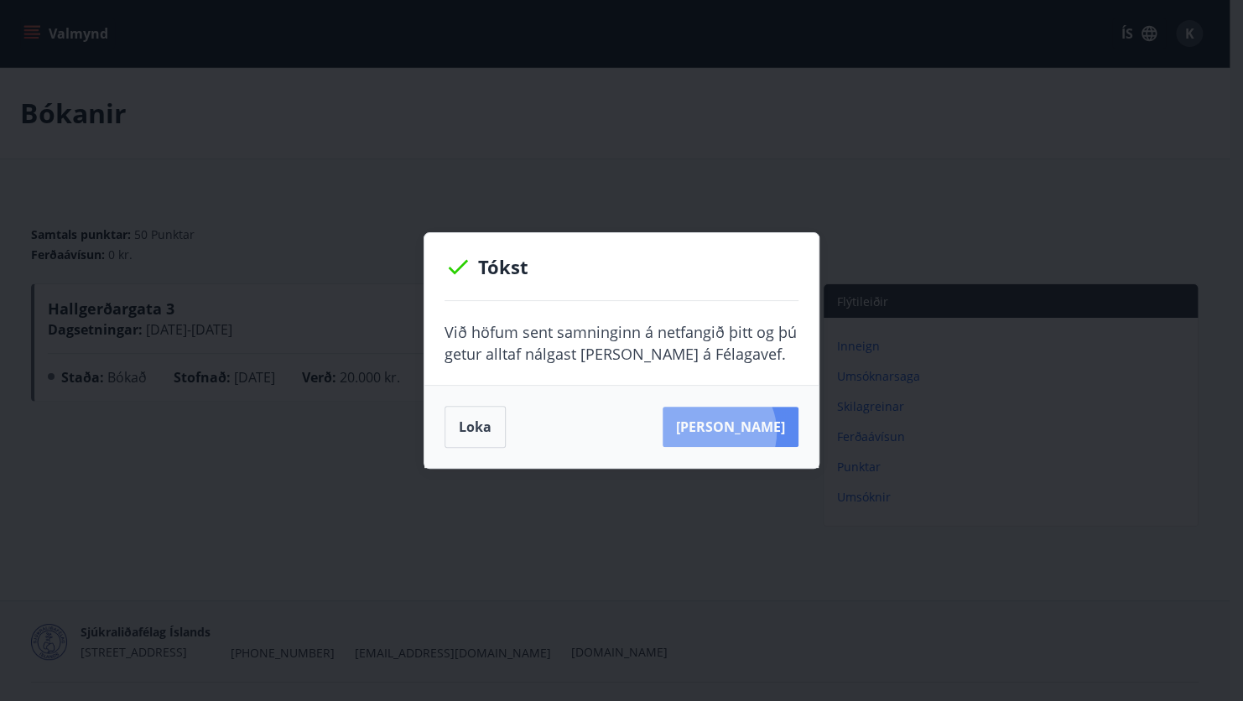
click at [736, 432] on button "Sjá samning" at bounding box center [731, 427] width 136 height 40
